Goal: Information Seeking & Learning: Learn about a topic

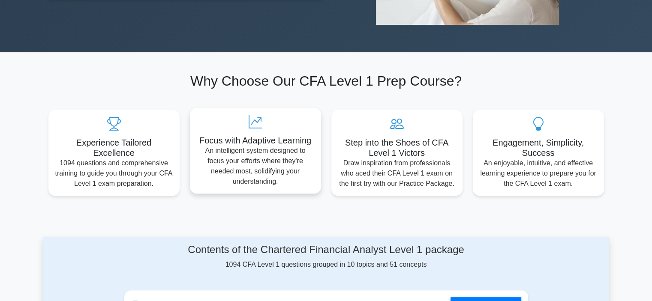
scroll to position [386, 0]
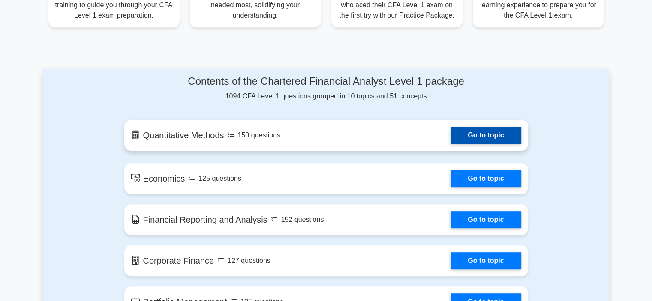
click at [491, 136] on link "Go to topic" at bounding box center [485, 135] width 70 height 17
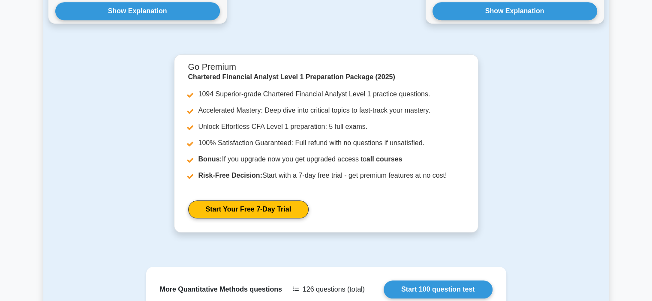
scroll to position [686, 0]
